Goal: Transaction & Acquisition: Book appointment/travel/reservation

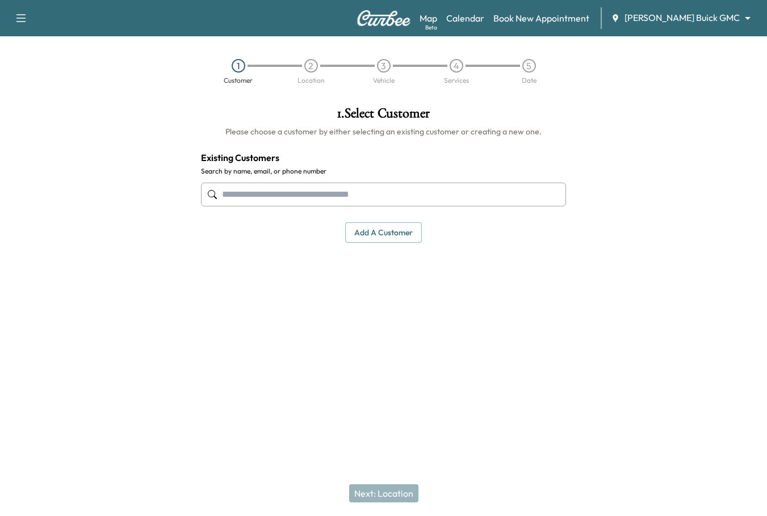
click at [692, 9] on div "Map Beta Calendar Book New Appointment [PERSON_NAME] Buick GMC ******** ​" at bounding box center [588, 18] width 338 height 22
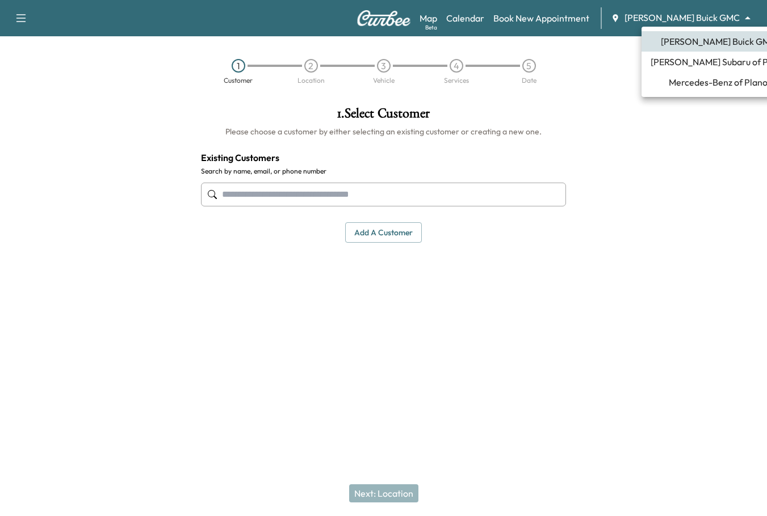
click at [695, 15] on body "Support Log Out Map Beta Calendar Book New Appointment [PERSON_NAME] Buick GMC …" at bounding box center [383, 258] width 767 height 516
click at [692, 81] on span "Mercedes-Benz of Plano" at bounding box center [717, 82] width 99 height 14
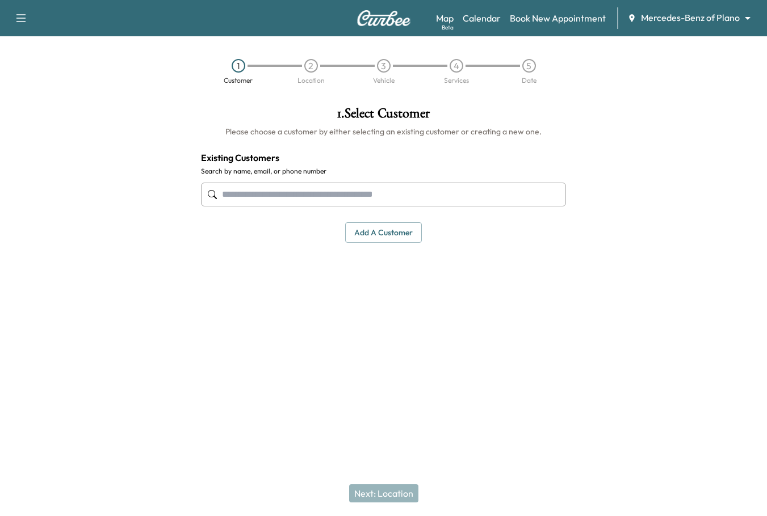
click at [444, 200] on input "text" at bounding box center [383, 195] width 365 height 24
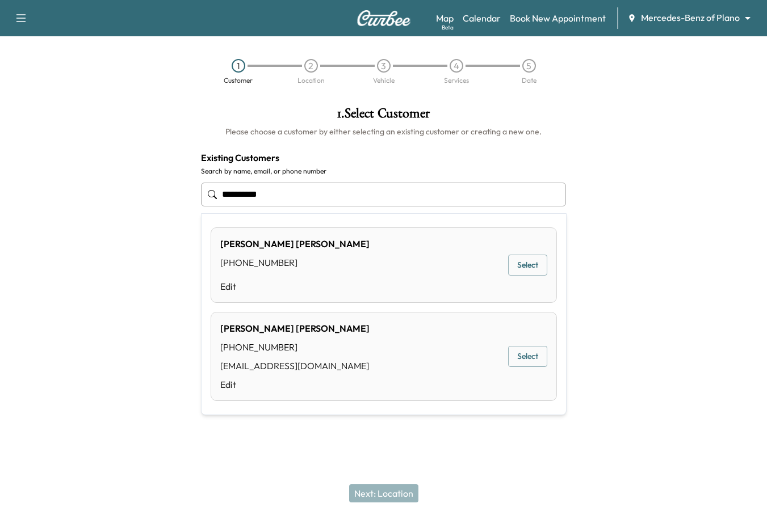
click at [522, 361] on button "Select" at bounding box center [527, 356] width 39 height 21
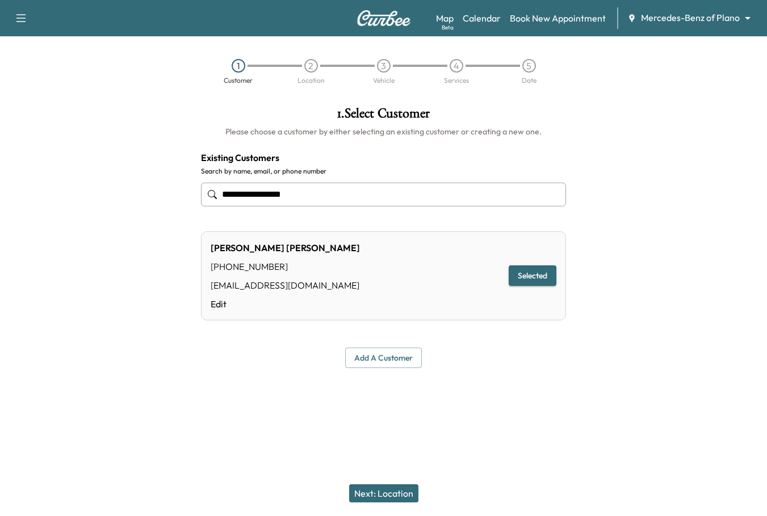
type input "**********"
click at [384, 495] on button "Next: Location" at bounding box center [383, 494] width 69 height 18
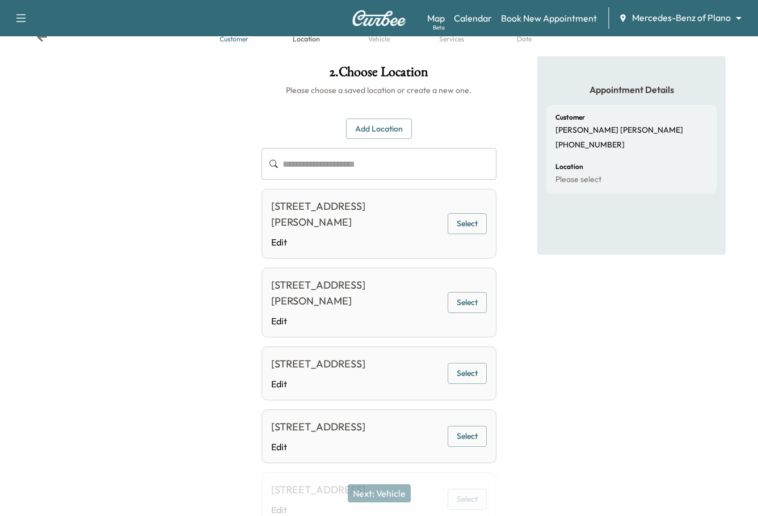
scroll to position [113, 0]
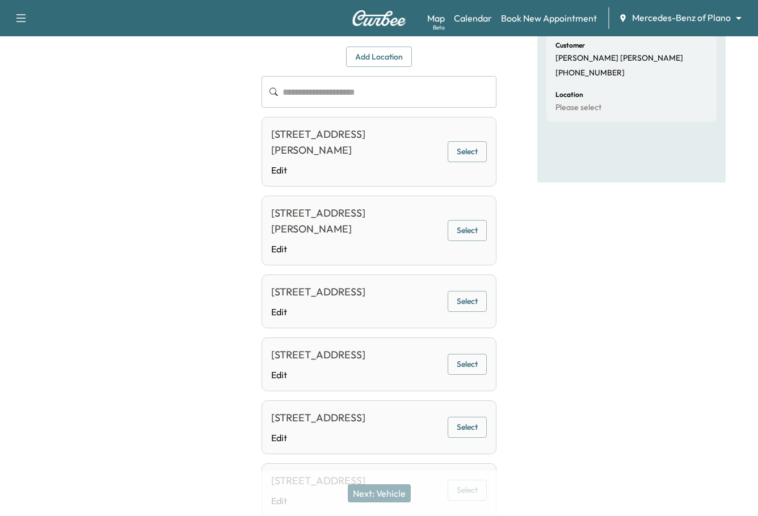
click at [200, 293] on div at bounding box center [126, 345] width 253 height 723
click at [469, 301] on button "Select" at bounding box center [467, 301] width 39 height 21
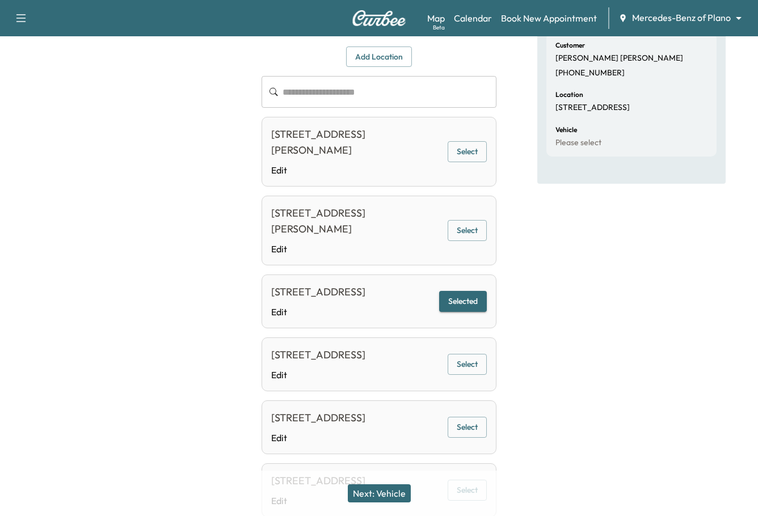
click at [544, 300] on div "Appointment Details Customer [PERSON_NAME] [PHONE_NUMBER] Location [STREET_ADDR…" at bounding box center [631, 345] width 188 height 723
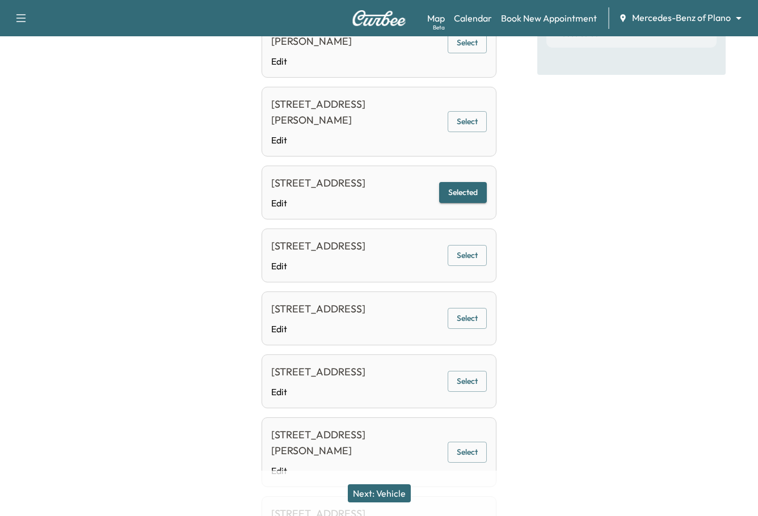
scroll to position [227, 0]
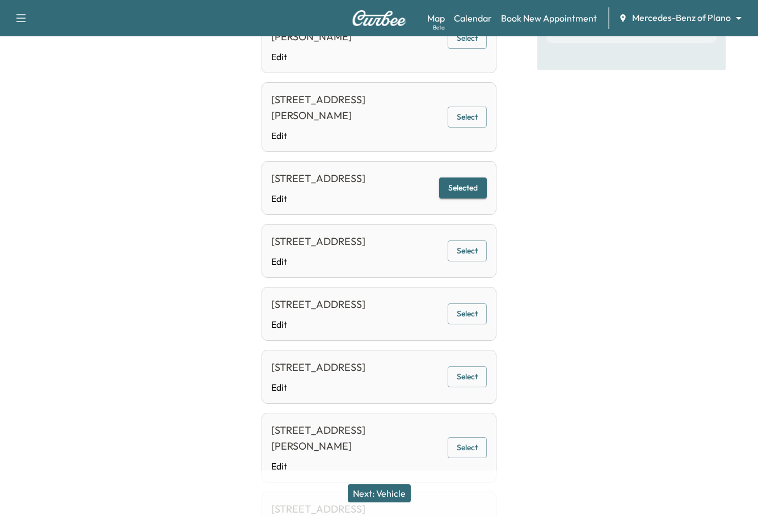
click at [394, 502] on button "Next: Vehicle" at bounding box center [379, 494] width 63 height 18
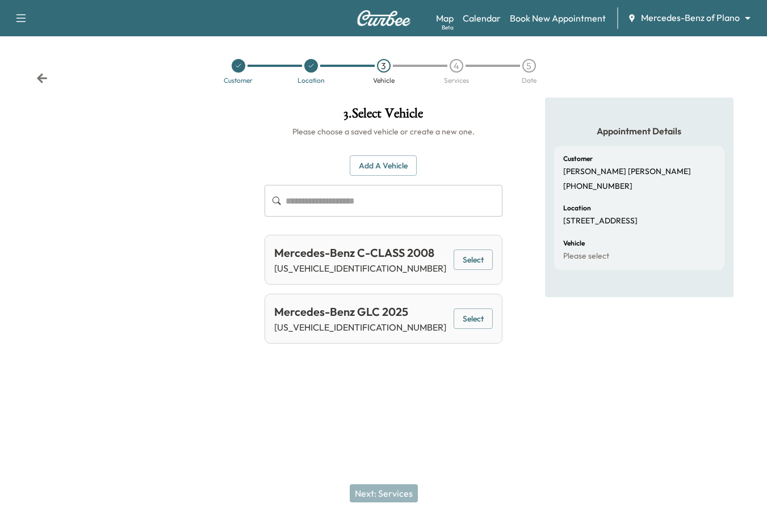
click at [471, 317] on button "Select" at bounding box center [472, 319] width 39 height 21
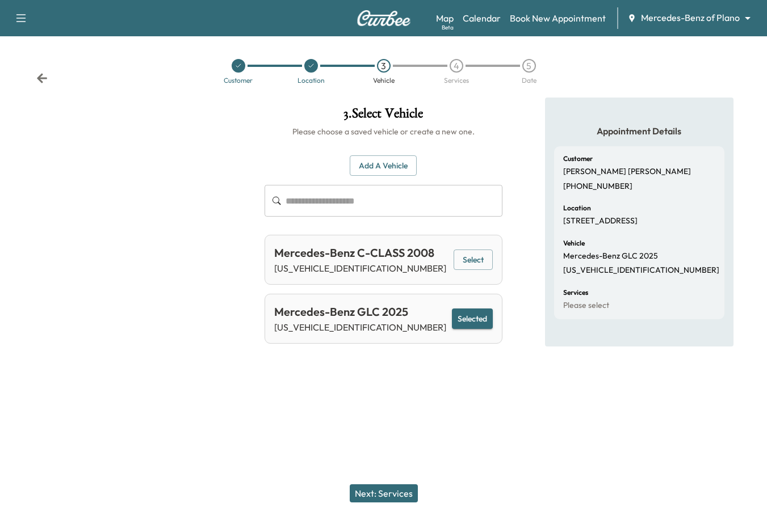
click at [383, 496] on button "Next: Services" at bounding box center [384, 494] width 68 height 18
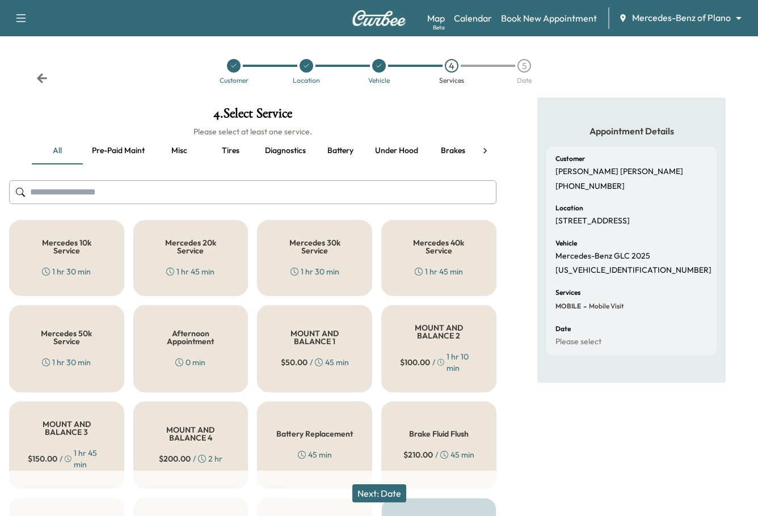
click at [389, 491] on button "Next: Date" at bounding box center [379, 494] width 54 height 18
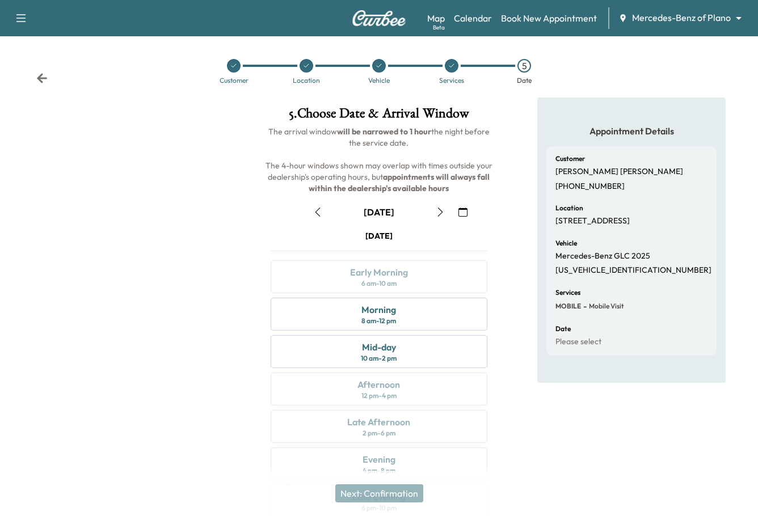
click at [440, 209] on icon "button" at bounding box center [440, 212] width 5 height 9
click at [409, 424] on div "Late Afternoon" at bounding box center [378, 422] width 63 height 14
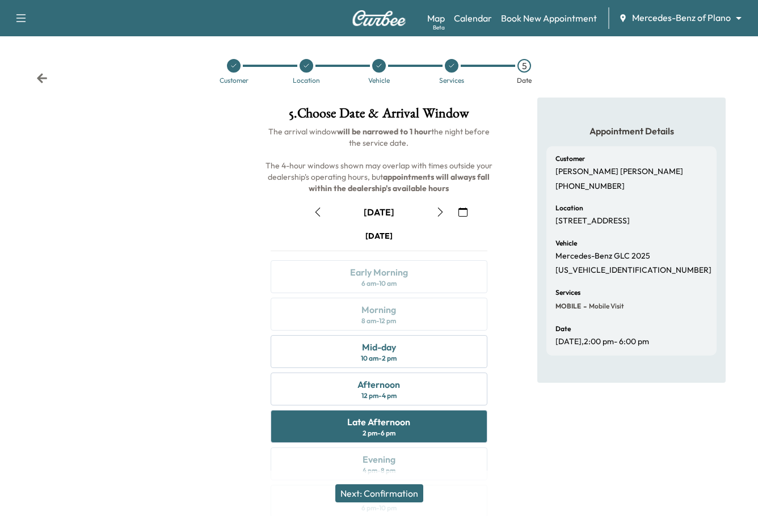
click at [396, 493] on button "Next: Confirmation" at bounding box center [379, 494] width 88 height 18
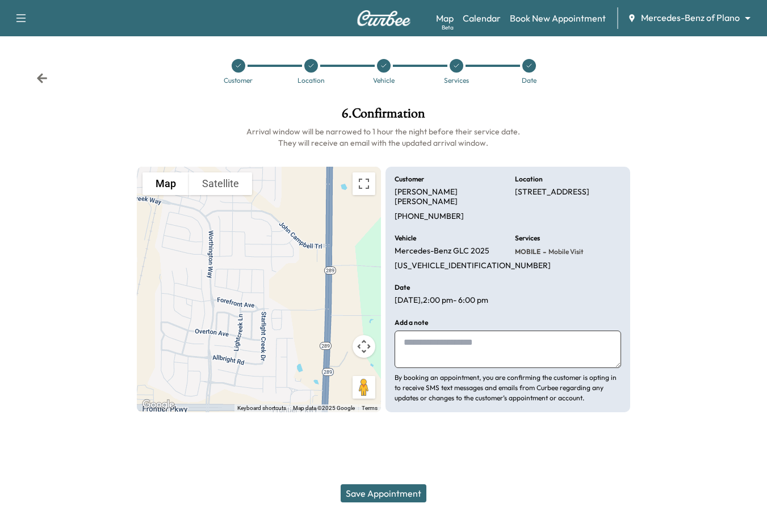
click at [491, 333] on textarea at bounding box center [507, 349] width 226 height 37
type textarea "**********"
click at [378, 507] on div "Save Appointment" at bounding box center [383, 493] width 767 height 45
click at [378, 500] on button "Save Appointment" at bounding box center [383, 494] width 86 height 18
click at [386, 494] on button "Save Appointment" at bounding box center [383, 494] width 86 height 18
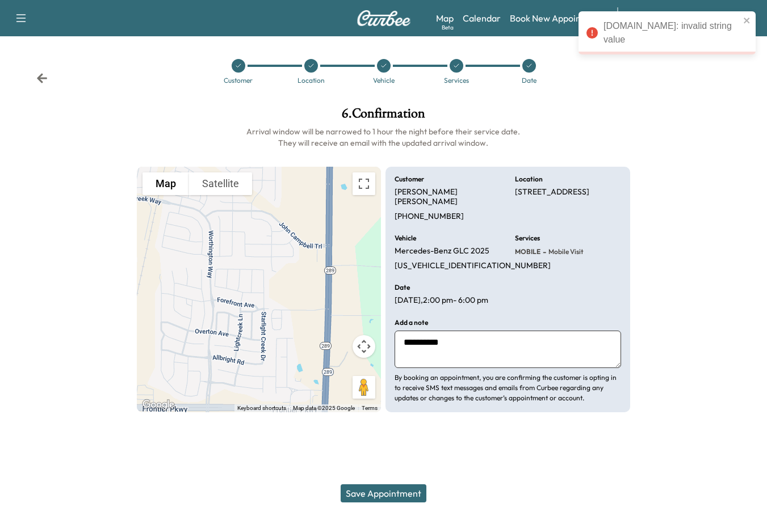
click at [720, 187] on div at bounding box center [703, 260] width 128 height 324
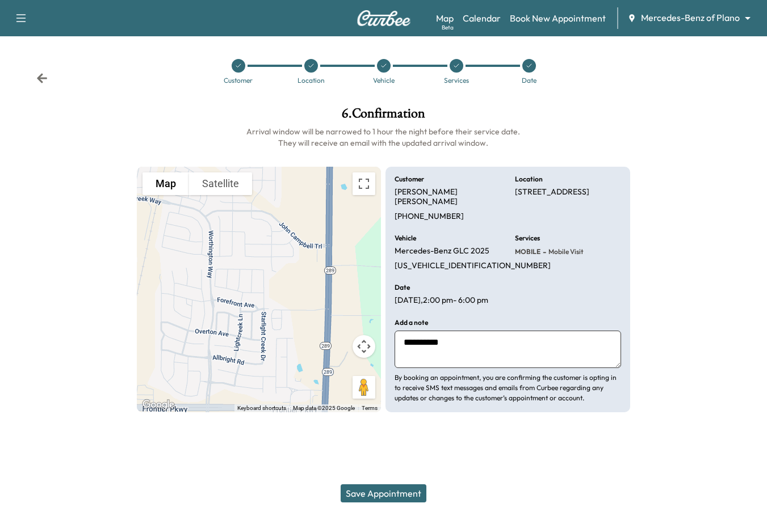
click at [699, 262] on div at bounding box center [703, 260] width 128 height 324
click at [45, 74] on icon at bounding box center [41, 78] width 11 height 11
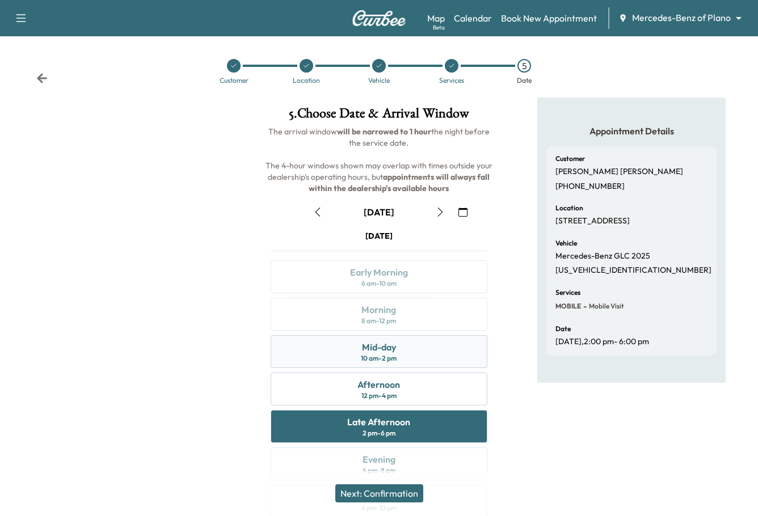
click at [405, 350] on div "Mid-day 10 am - 2 pm" at bounding box center [379, 351] width 216 height 33
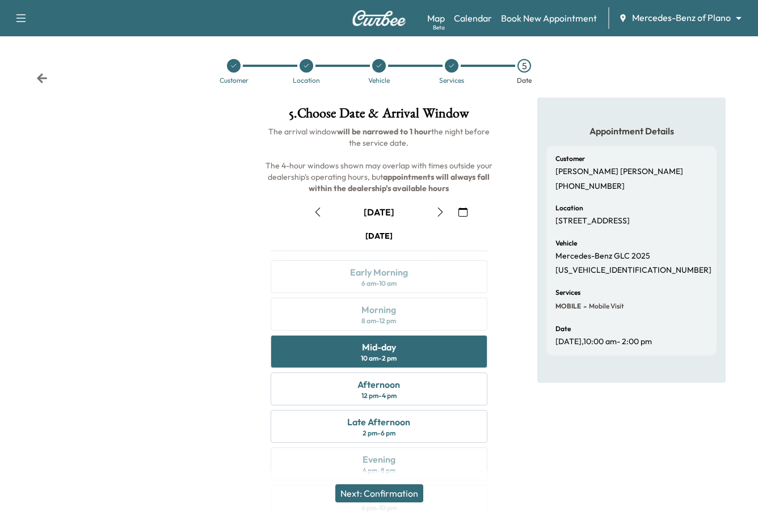
click at [396, 497] on button "Next: Confirmation" at bounding box center [379, 494] width 88 height 18
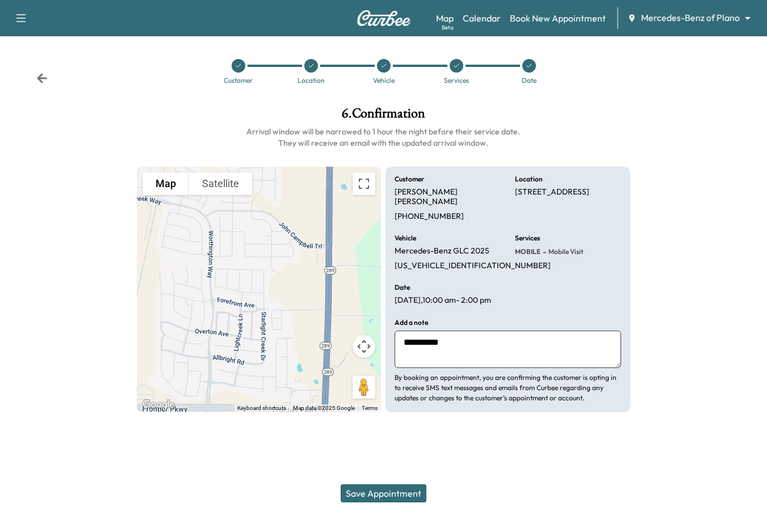
click at [394, 486] on button "Save Appointment" at bounding box center [383, 494] width 86 height 18
click at [388, 70] on div at bounding box center [384, 66] width 14 height 14
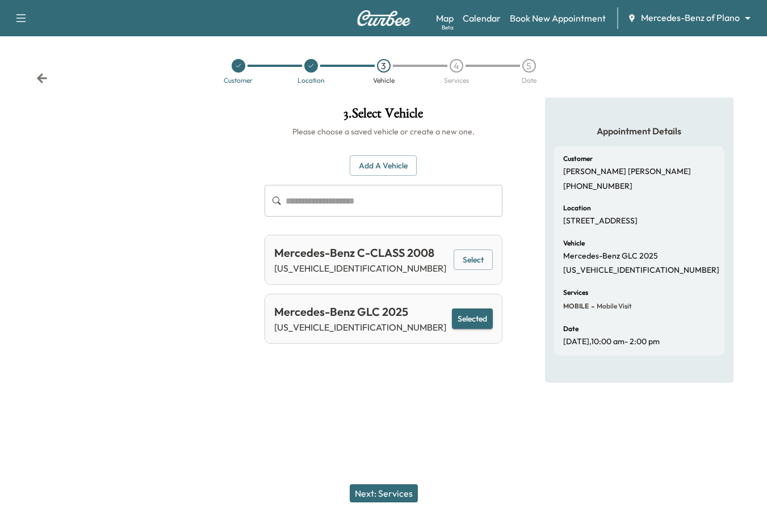
click at [457, 62] on div "4" at bounding box center [456, 66] width 14 height 14
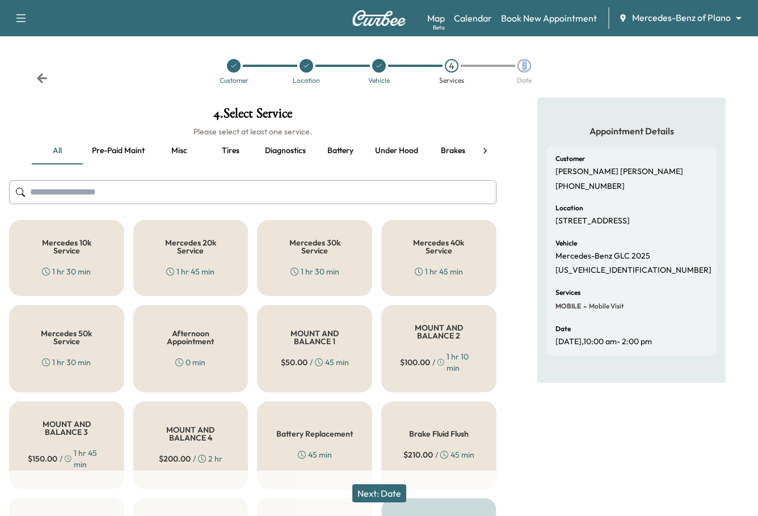
click at [524, 64] on div "5" at bounding box center [525, 66] width 14 height 14
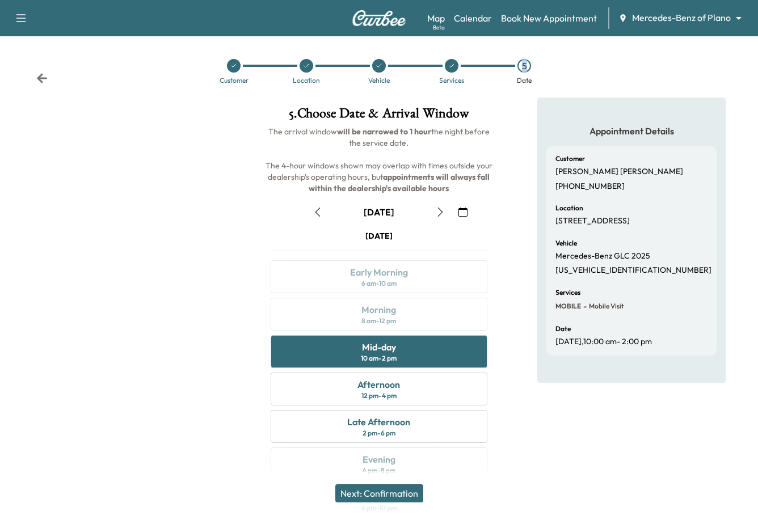
click at [314, 211] on icon "button" at bounding box center [317, 212] width 9 height 9
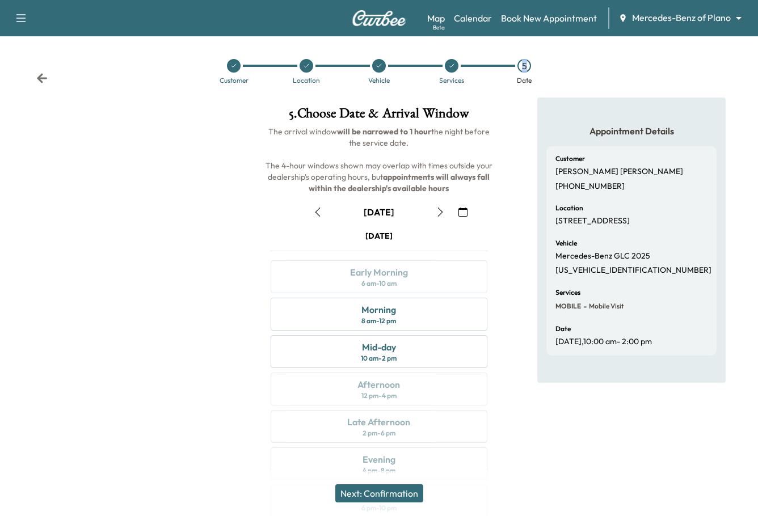
click at [445, 211] on button "button" at bounding box center [440, 212] width 19 height 18
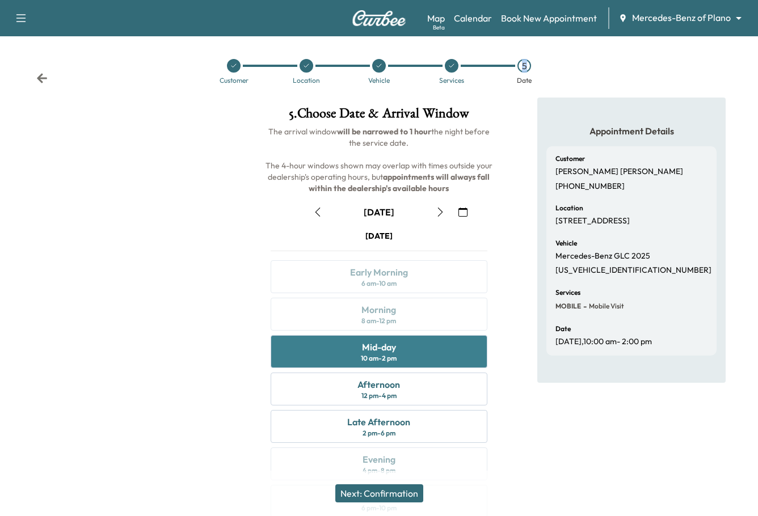
click at [423, 347] on div "Mid-day 10 am - 2 pm" at bounding box center [379, 351] width 216 height 33
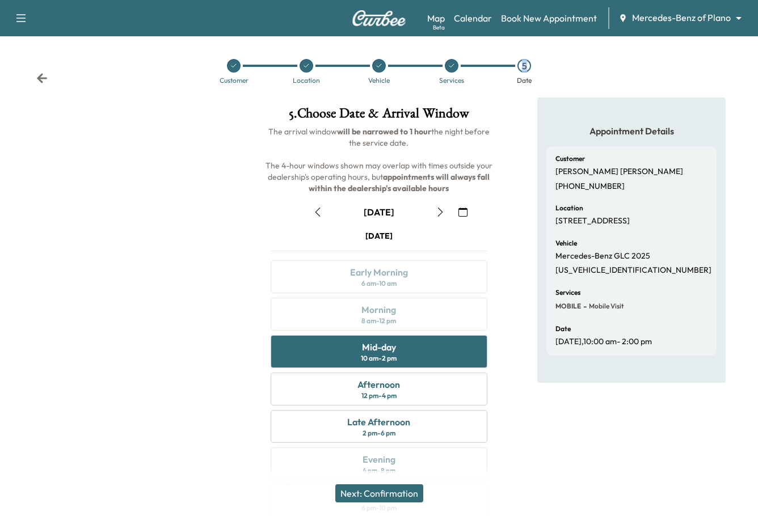
click at [408, 490] on button "Next: Confirmation" at bounding box center [379, 494] width 88 height 18
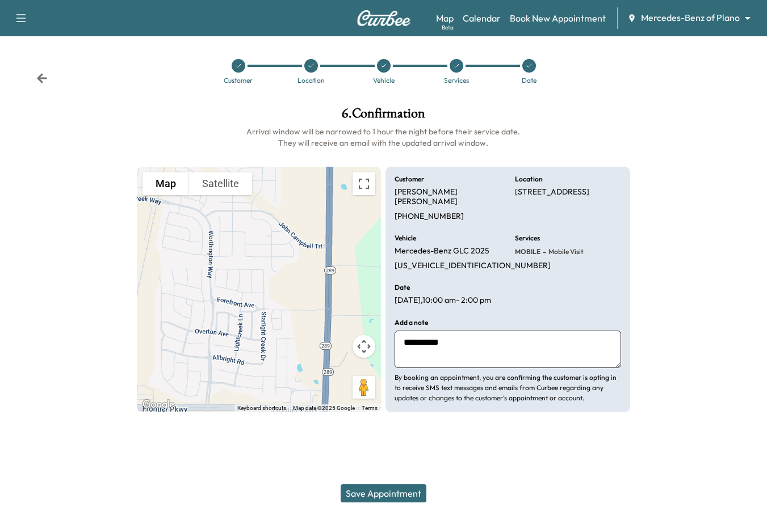
click at [374, 493] on button "Save Appointment" at bounding box center [383, 494] width 86 height 18
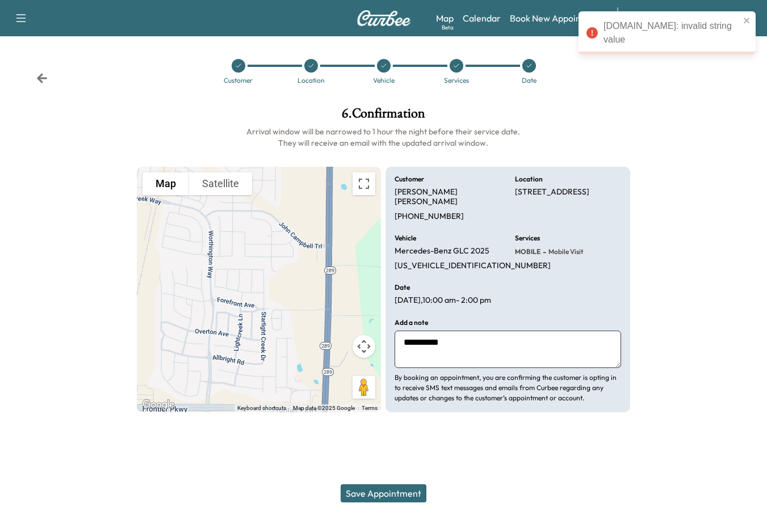
click at [429, 261] on p "[US_VEHICLE_IDENTIFICATION_NUMBER]" at bounding box center [472, 266] width 156 height 10
copy p "[US_VEHICLE_IDENTIFICATION_NUMBER]"
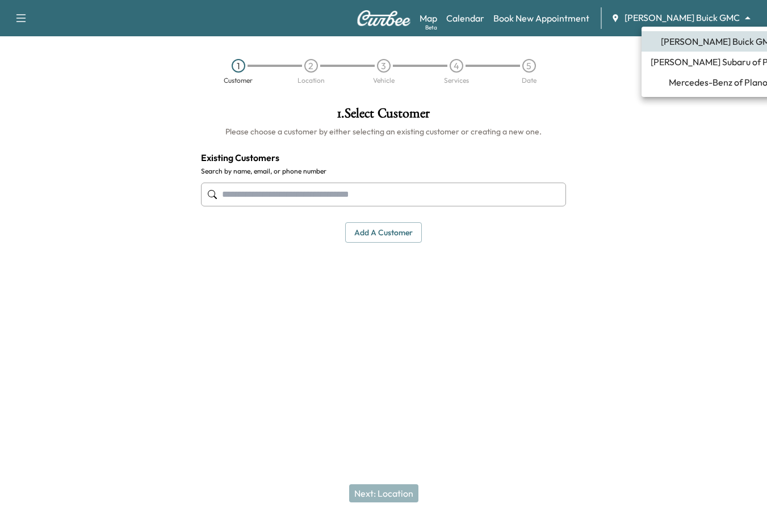
click at [687, 11] on body "Support Log Out Map Beta Calendar Book New Appointment [PERSON_NAME] Buick GMC …" at bounding box center [383, 258] width 767 height 516
click at [695, 79] on span "Mercedes-Benz of Plano" at bounding box center [717, 82] width 99 height 14
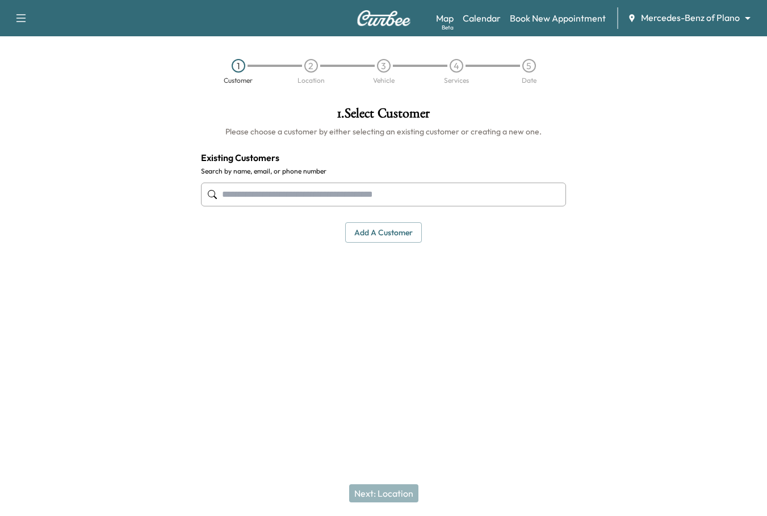
paste input "**********"
click at [393, 195] on input "**********" at bounding box center [383, 195] width 365 height 24
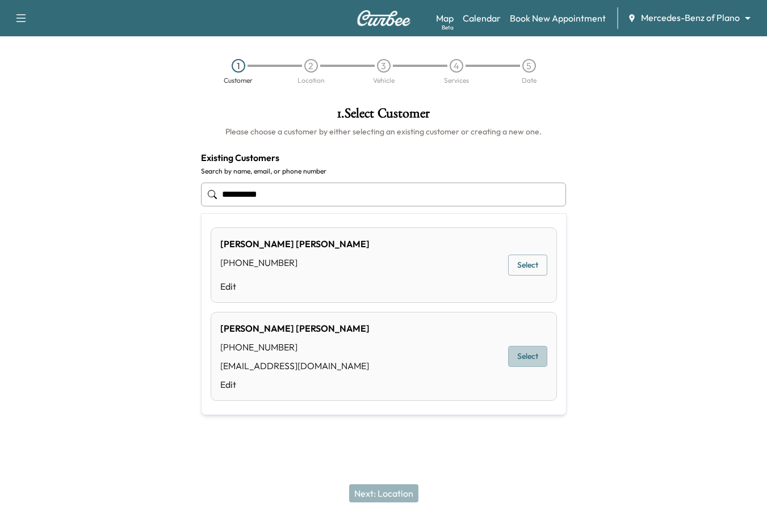
click at [526, 358] on button "Select" at bounding box center [527, 356] width 39 height 21
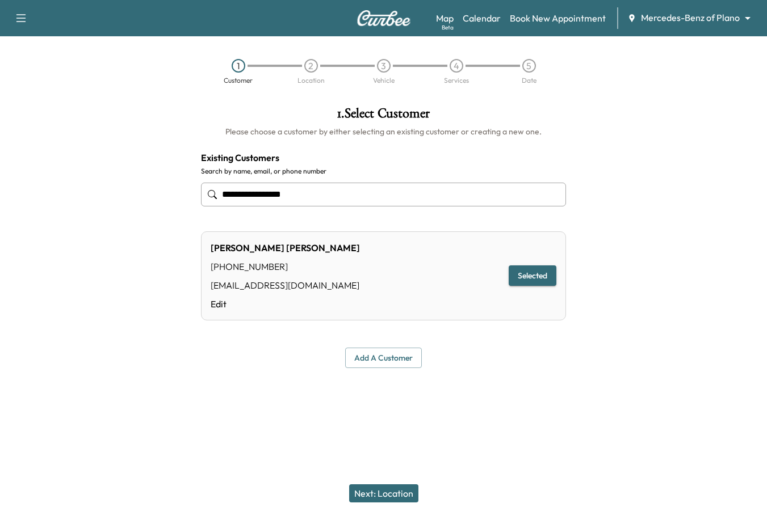
type input "**********"
click at [401, 493] on button "Next: Location" at bounding box center [383, 494] width 69 height 18
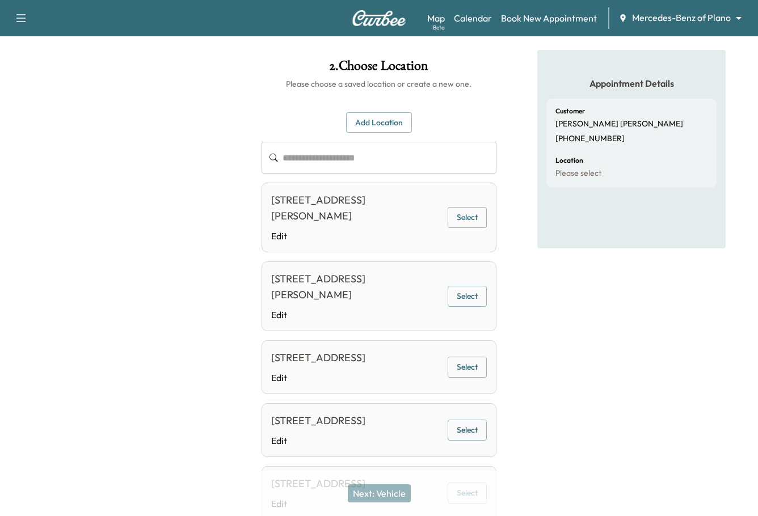
scroll to position [113, 0]
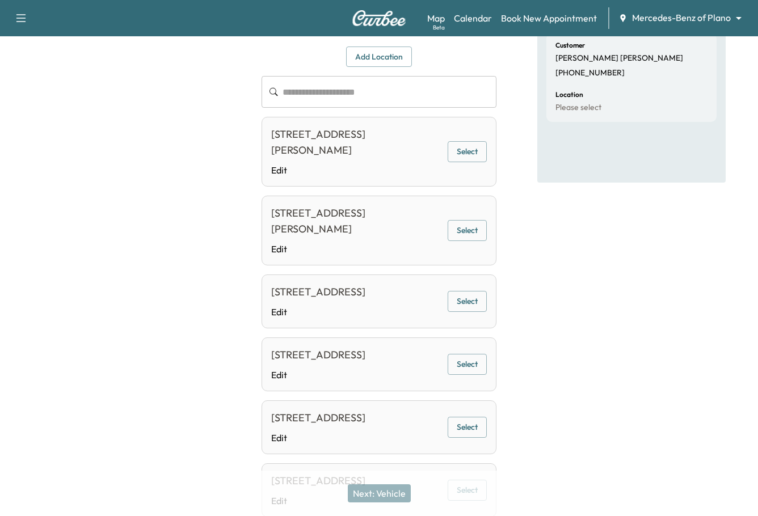
click at [466, 301] on button "Select" at bounding box center [467, 301] width 39 height 21
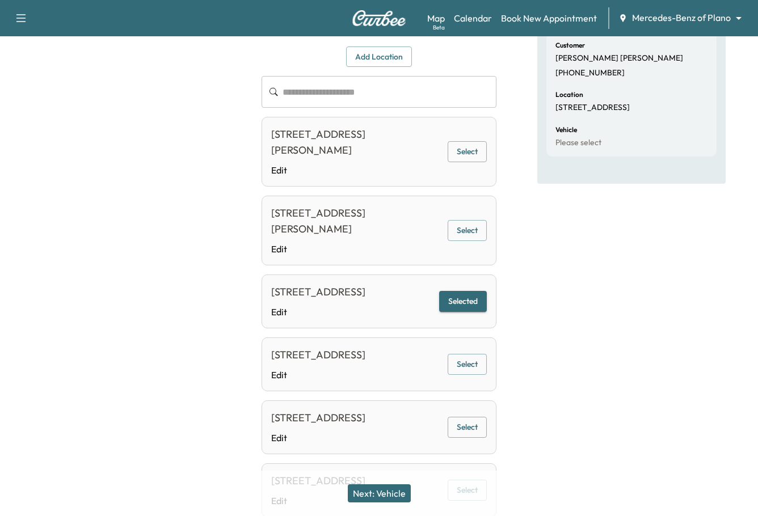
click at [372, 490] on button "Next: Vehicle" at bounding box center [379, 494] width 63 height 18
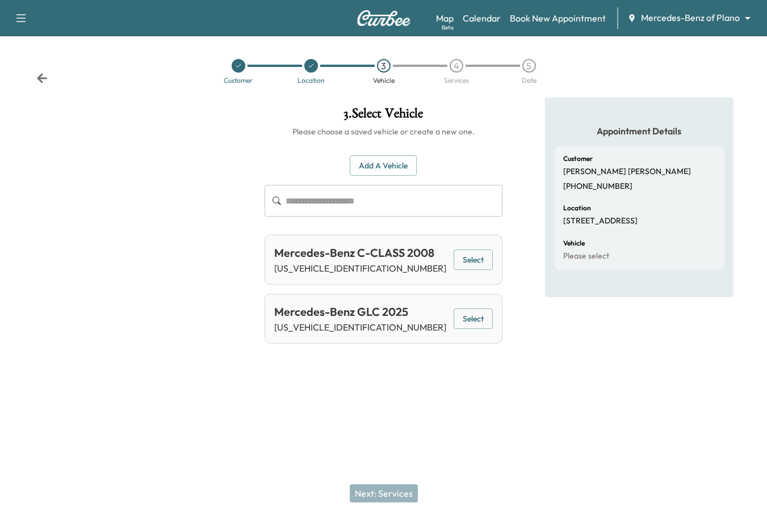
click at [496, 323] on div "Mercedes-Benz GLC 2025 W1NKM4GB8SF240501 Select" at bounding box center [382, 319] width 237 height 50
click at [470, 314] on button "Select" at bounding box center [472, 319] width 39 height 21
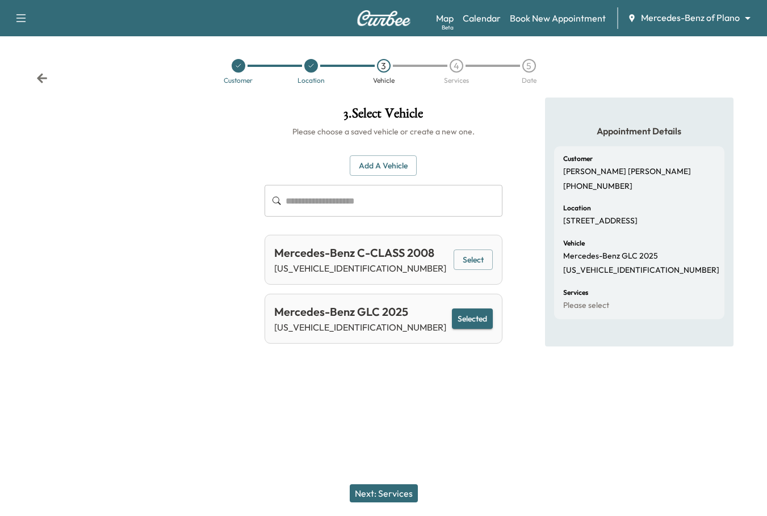
click at [390, 498] on button "Next: Services" at bounding box center [384, 494] width 68 height 18
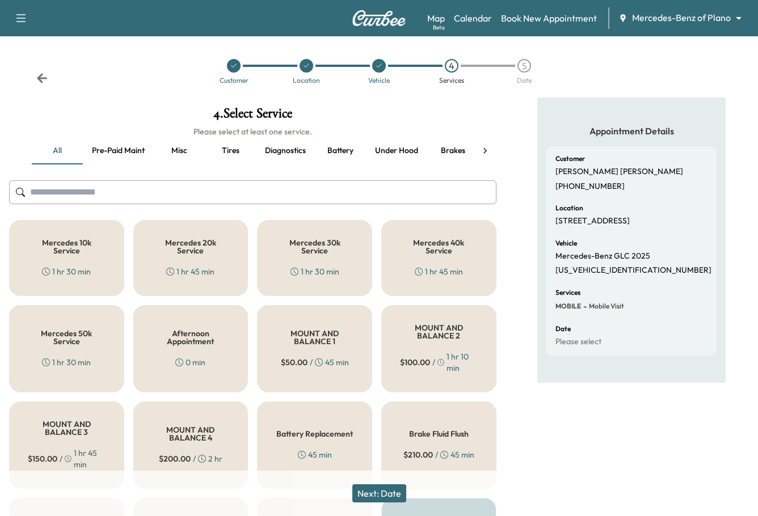
click at [394, 497] on button "Next: Date" at bounding box center [379, 494] width 54 height 18
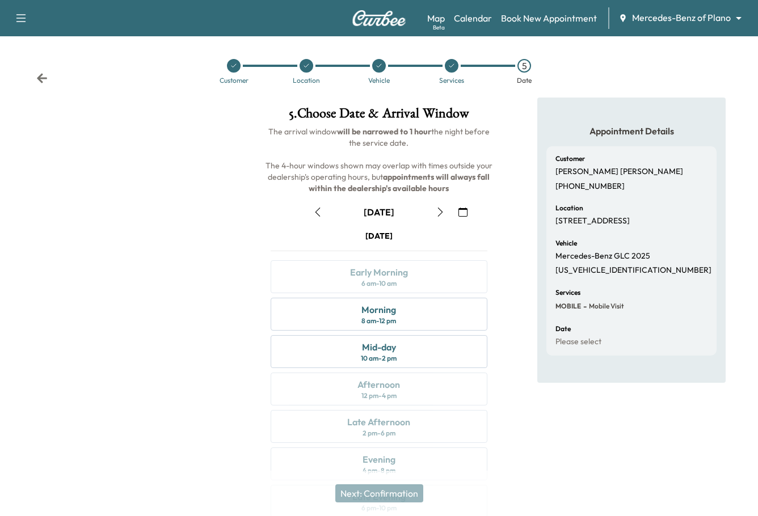
click at [438, 217] on button "button" at bounding box center [440, 212] width 19 height 18
click at [414, 348] on div "Mid-day 10 am - 2 pm" at bounding box center [379, 351] width 216 height 33
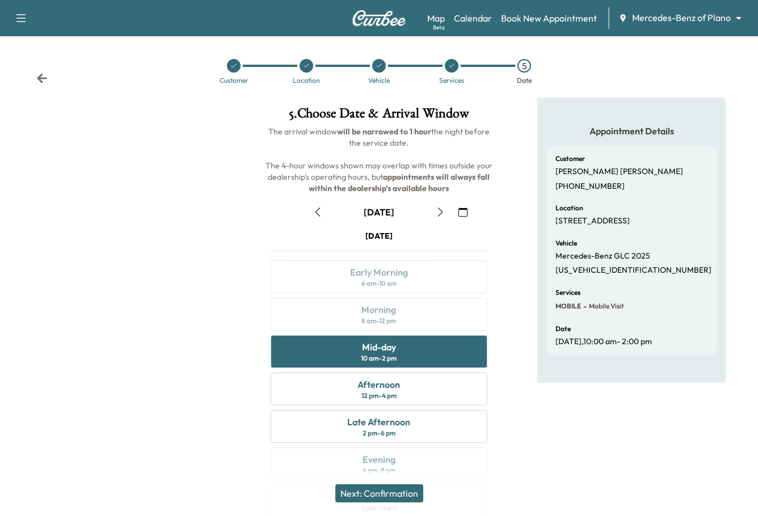
click at [391, 499] on button "Next: Confirmation" at bounding box center [379, 494] width 88 height 18
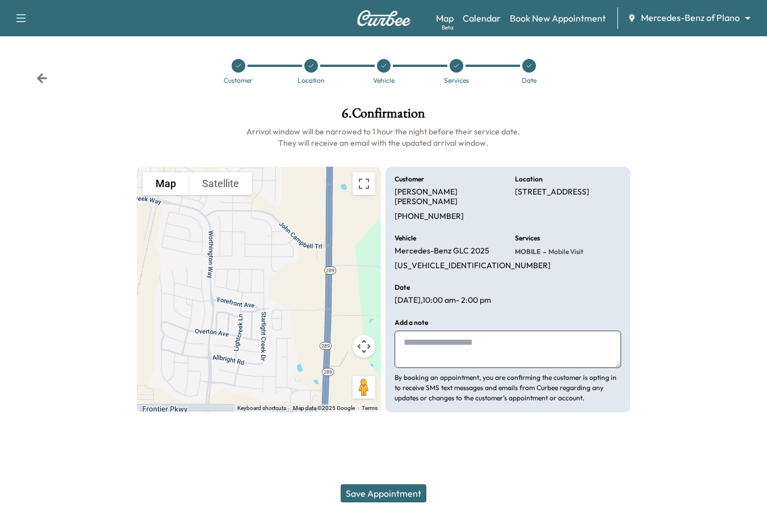
click at [477, 360] on textarea at bounding box center [507, 349] width 226 height 37
type textarea "**********"
click at [379, 502] on button "Save Appointment" at bounding box center [383, 494] width 86 height 18
click at [633, 302] on div "6 . Confirmation Arrival window will be narrowed to 1 hour the night before the…" at bounding box center [383, 260] width 511 height 324
drag, startPoint x: 726, startPoint y: 243, endPoint x: 707, endPoint y: 243, distance: 19.3
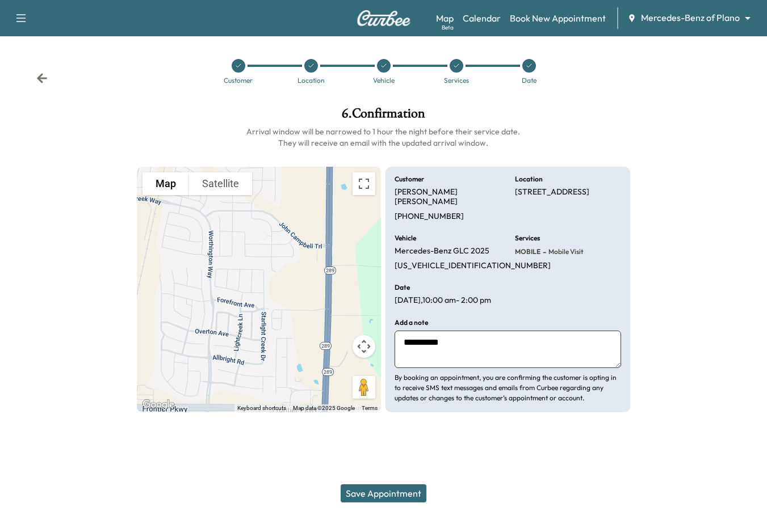
click at [726, 243] on div at bounding box center [703, 260] width 128 height 324
click at [468, 193] on p "Rodney Schwegmann" at bounding box center [447, 197] width 106 height 20
drag, startPoint x: 472, startPoint y: 193, endPoint x: 397, endPoint y: 196, distance: 75.5
click at [397, 196] on div "Customer Rodney Schwegmann +12146737436" at bounding box center [447, 199] width 106 height 46
copy p "Rodney Schwegmann"
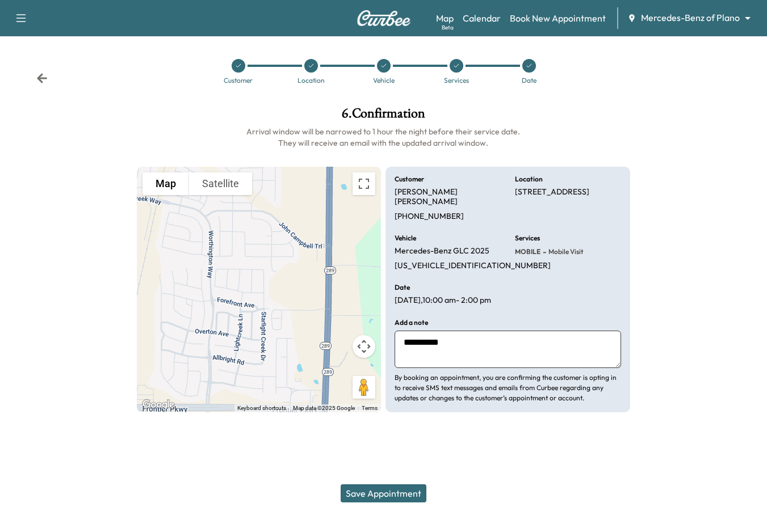
click at [755, 296] on div at bounding box center [703, 260] width 128 height 324
click at [652, 333] on div at bounding box center [703, 260] width 128 height 324
